Goal: Navigation & Orientation: Find specific page/section

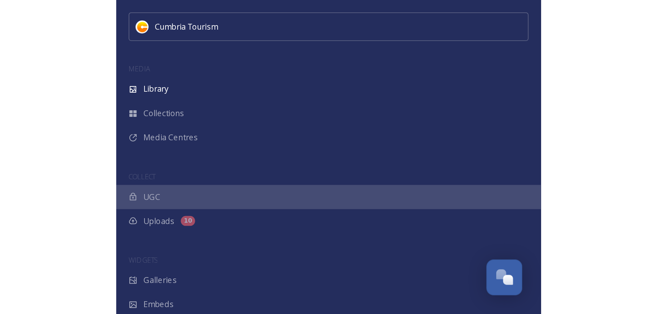
scroll to position [29, 0]
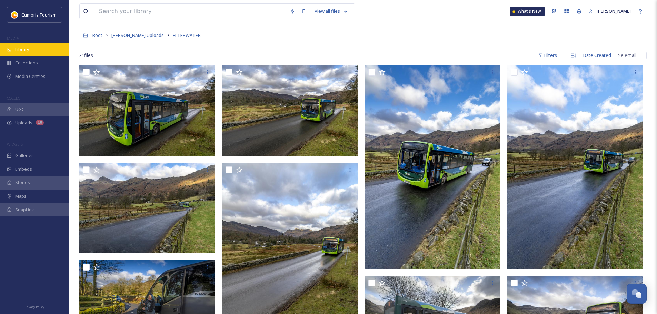
click at [41, 51] on div "Library" at bounding box center [34, 49] width 69 height 13
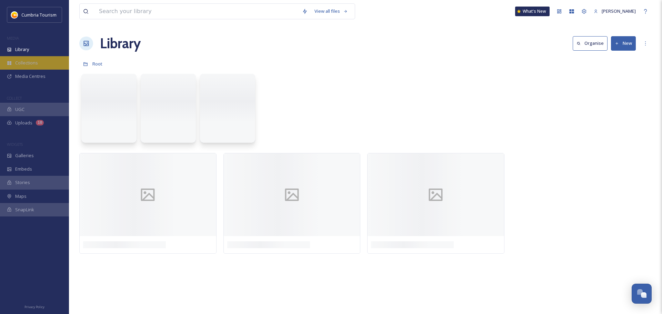
click at [39, 62] on div "Collections" at bounding box center [34, 62] width 69 height 13
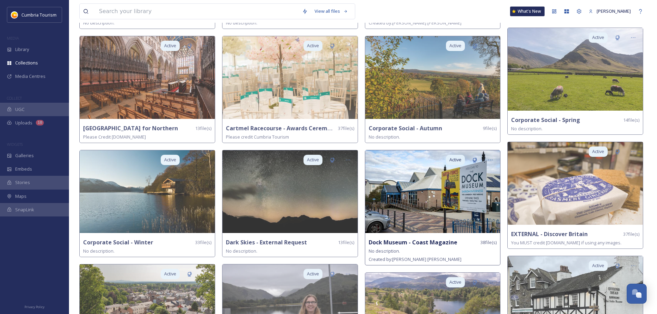
scroll to position [276, 0]
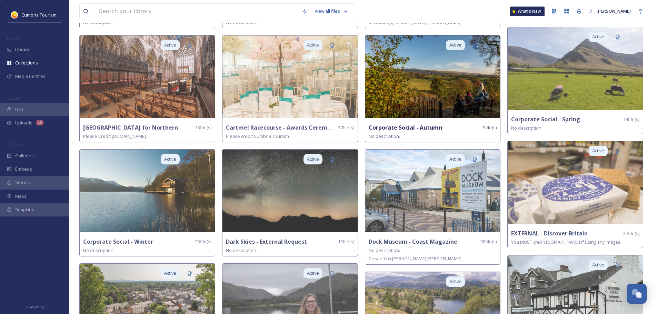
click at [236, 88] on img at bounding box center [432, 77] width 135 height 83
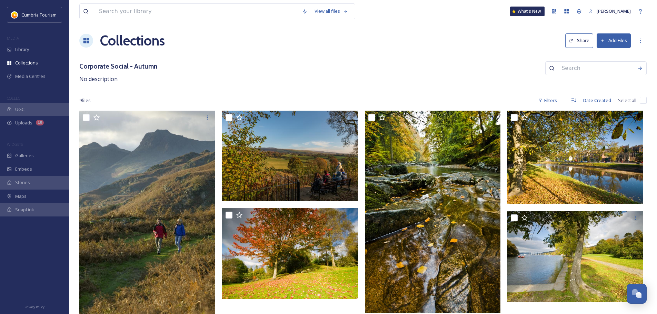
scroll to position [2, 0]
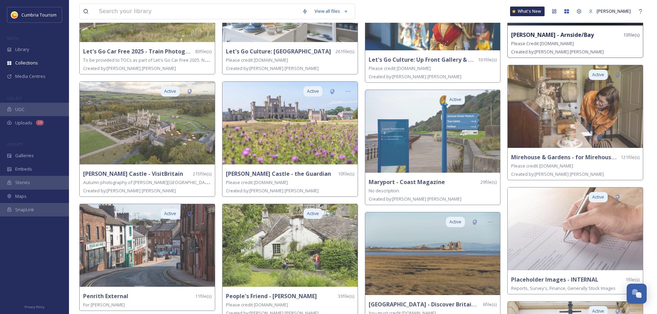
scroll to position [1000, 0]
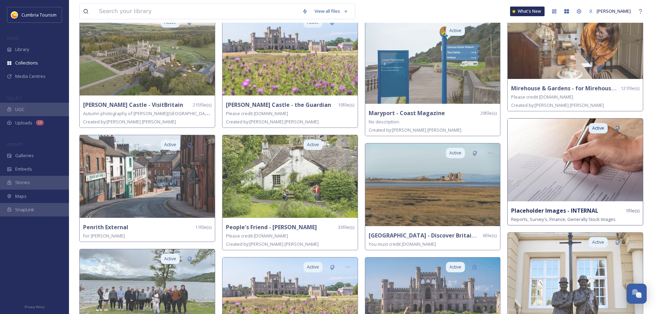
click at [236, 174] on img at bounding box center [575, 160] width 135 height 83
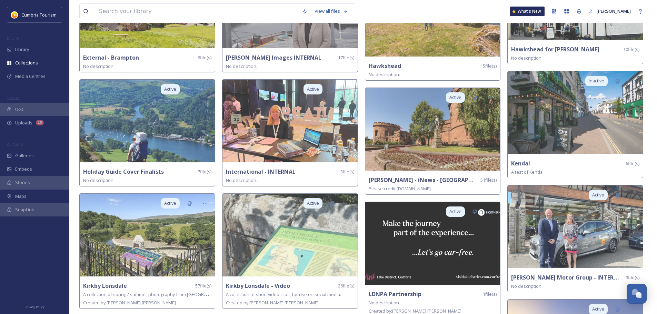
scroll to position [552, 0]
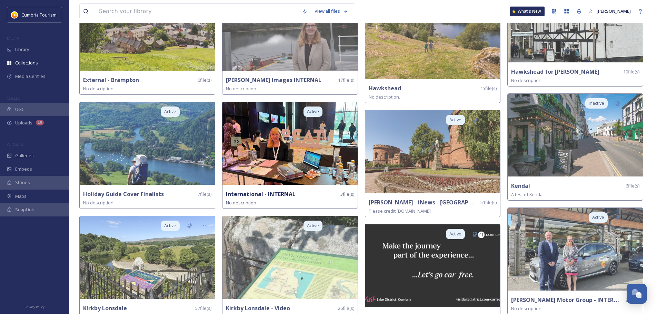
click at [236, 174] on img at bounding box center [289, 143] width 135 height 83
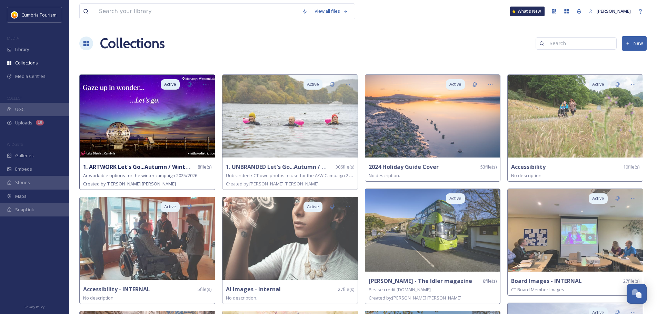
click at [165, 128] on img at bounding box center [147, 116] width 135 height 83
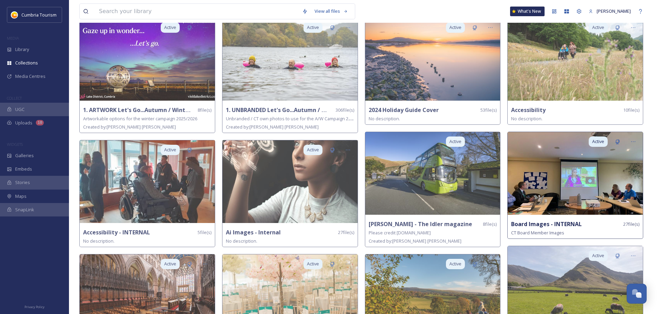
scroll to position [69, 0]
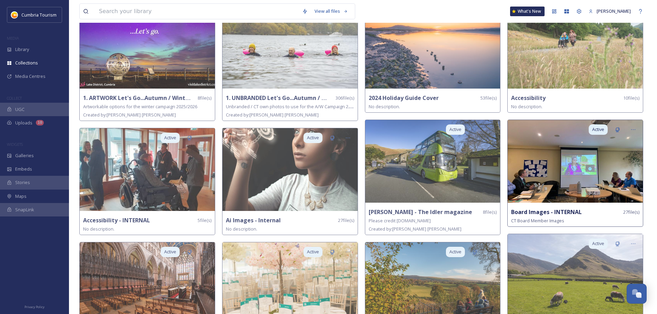
click at [236, 174] on img at bounding box center [575, 161] width 135 height 83
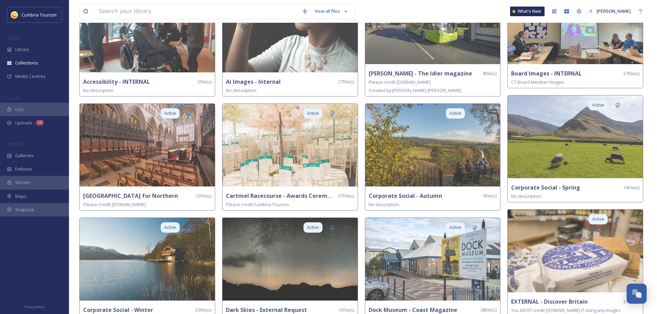
scroll to position [207, 0]
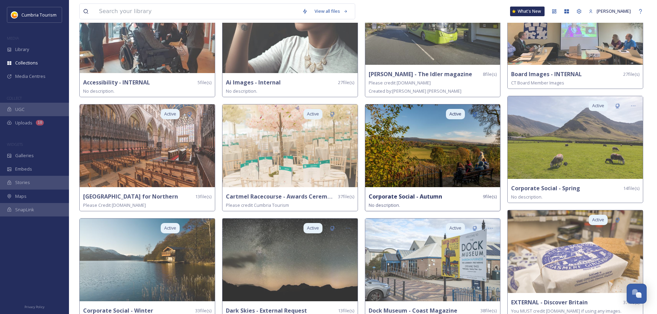
click at [236, 170] on img at bounding box center [432, 145] width 135 height 83
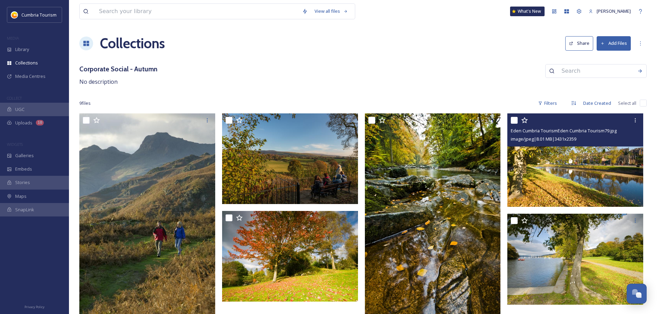
click at [236, 174] on img at bounding box center [575, 159] width 136 height 93
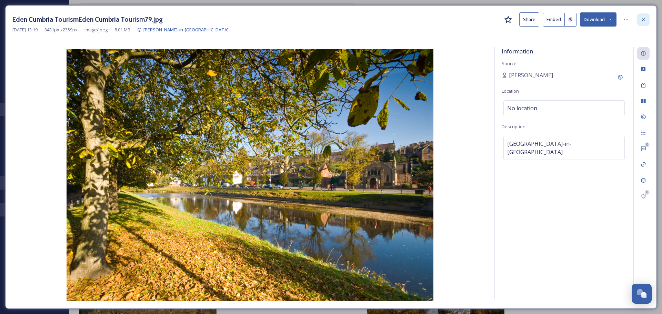
click at [236, 19] on icon at bounding box center [644, 20] width 6 height 6
